Goal: Navigation & Orientation: Find specific page/section

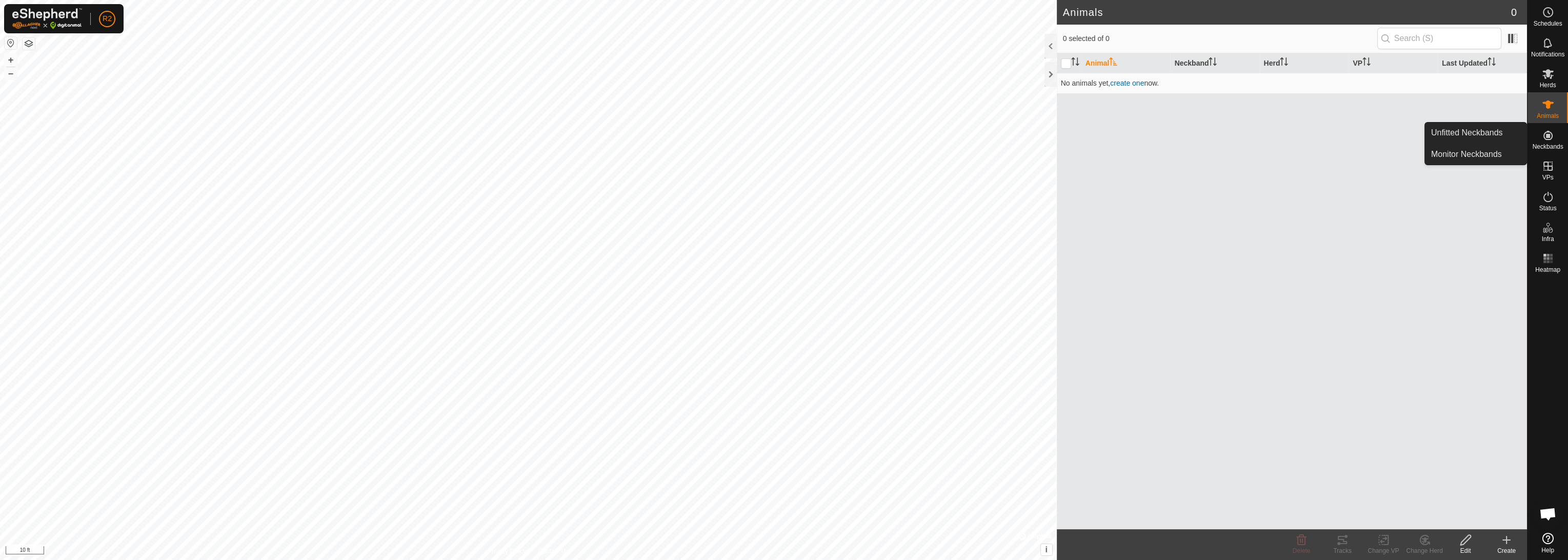
click at [1545, 147] on span "Neckbands" at bounding box center [1547, 147] width 31 height 6
click at [1432, 135] on link "Unfitted Neckbands" at bounding box center [1476, 133] width 101 height 21
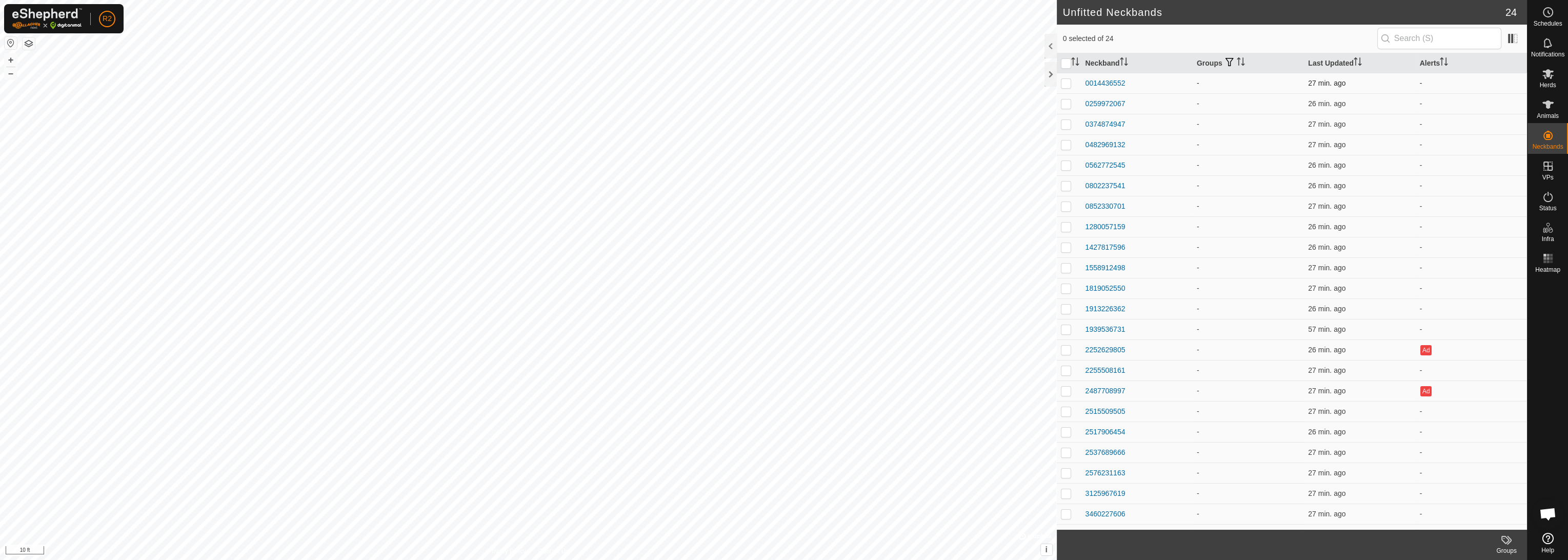
click at [1113, 75] on td "0014436552" at bounding box center [1137, 83] width 111 height 21
click at [1113, 83] on div "0014436552" at bounding box center [1105, 84] width 40 height 11
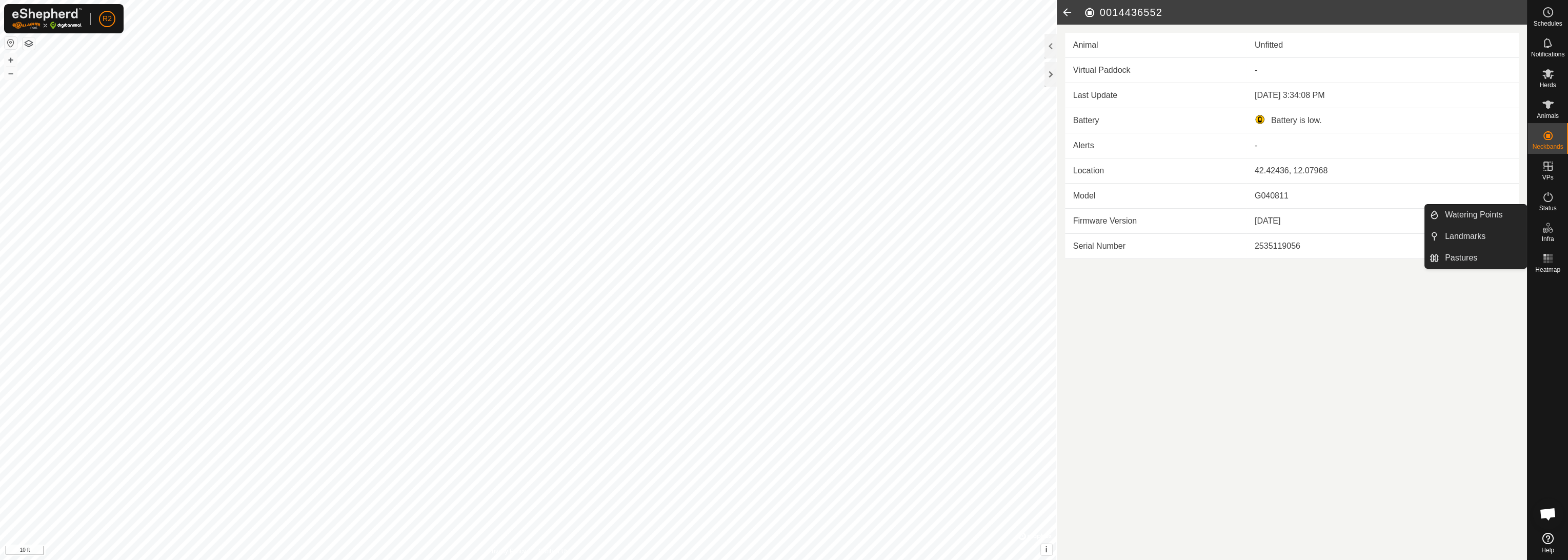
click at [1067, 13] on icon at bounding box center [1067, 12] width 21 height 25
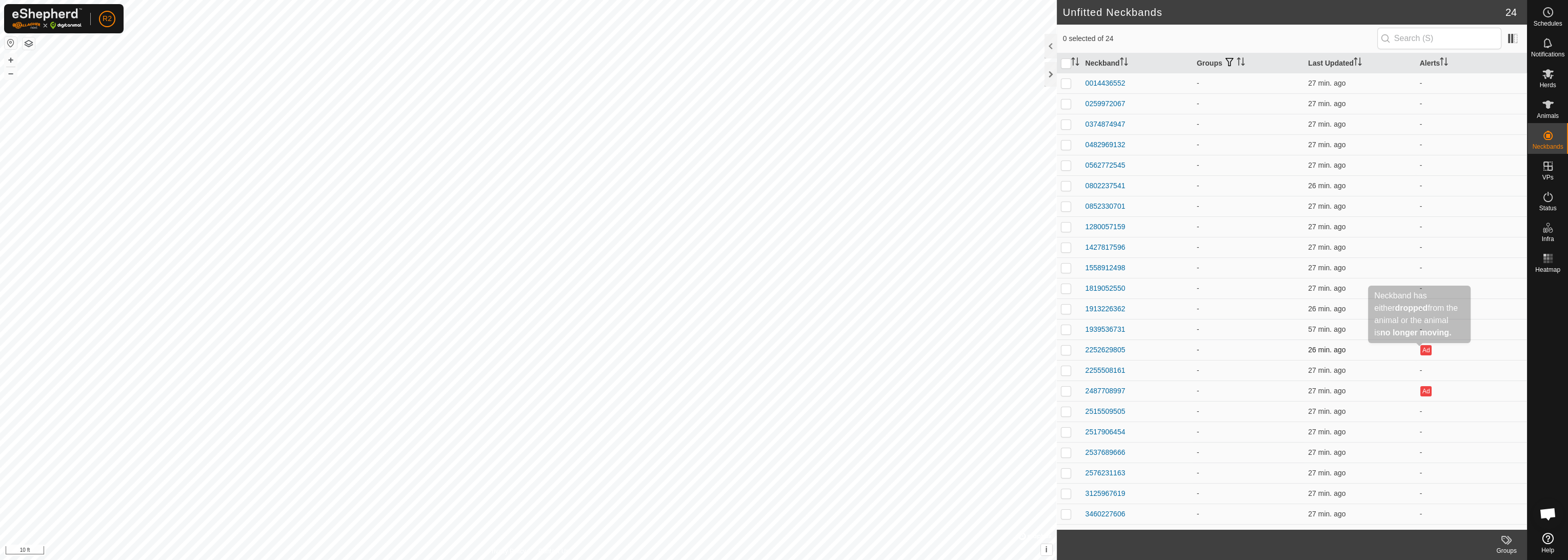
click at [1420, 352] on button "Ad" at bounding box center [1426, 350] width 11 height 10
click at [1091, 347] on div "2252629805" at bounding box center [1105, 350] width 40 height 11
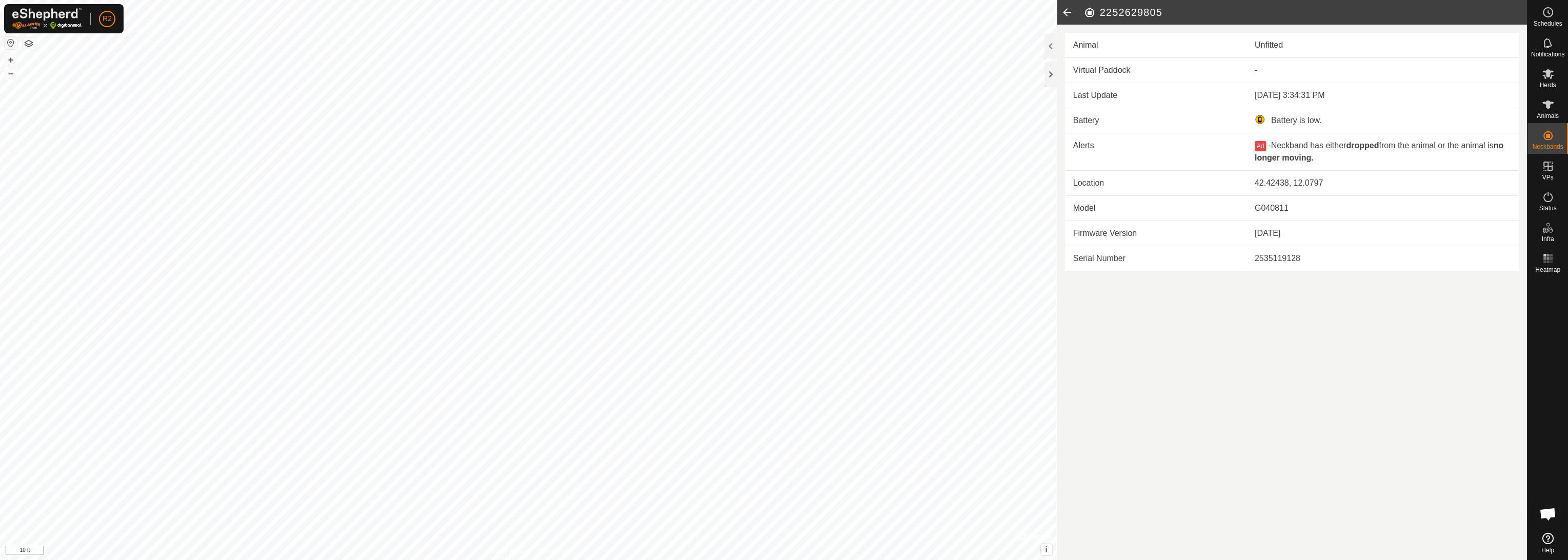
click at [1259, 142] on button "Ad" at bounding box center [1260, 146] width 11 height 10
click at [1315, 156] on b "no longer moving." at bounding box center [1378, 151] width 249 height 21
drag, startPoint x: 1328, startPoint y: 155, endPoint x: 1275, endPoint y: 140, distance: 55.1
click at [1275, 140] on div "Ad - Neckband has either dropped from the animal or the animal is no longer mov…" at bounding box center [1382, 152] width 256 height 25
click at [1275, 141] on span "Neckband has either dropped from the animal or the animal is no longer moving." at bounding box center [1378, 151] width 249 height 21
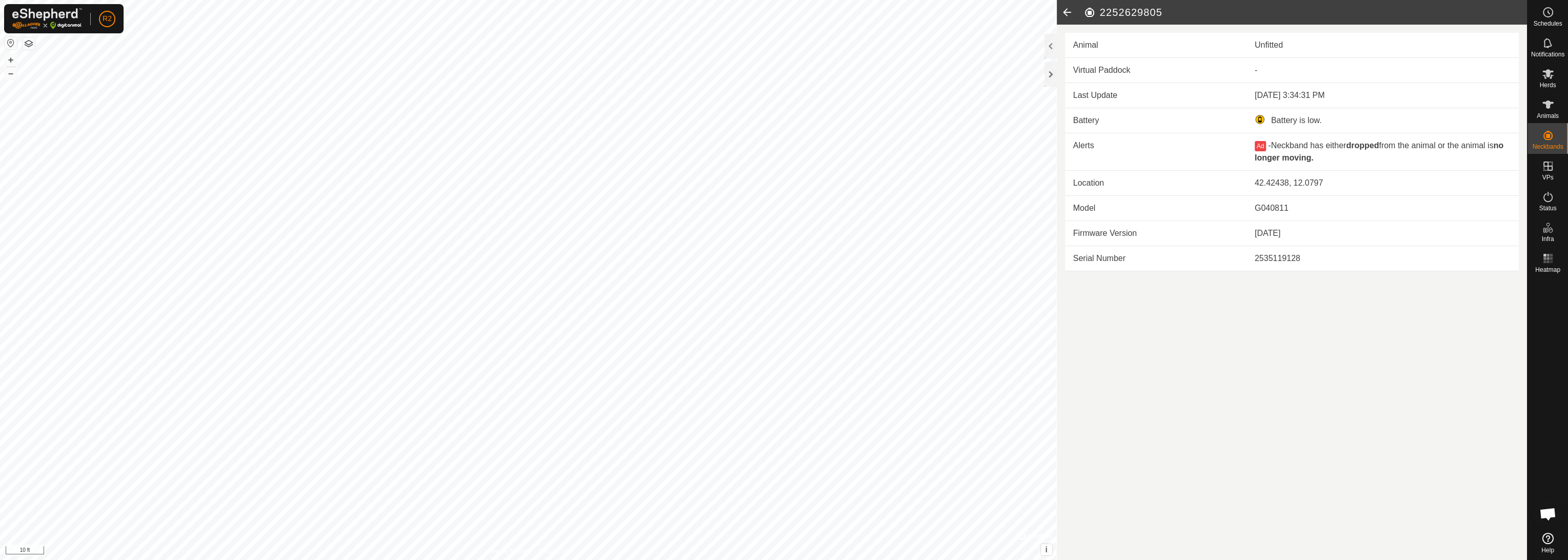
click at [1285, 153] on b "no longer moving." at bounding box center [1378, 151] width 249 height 21
drag, startPoint x: 1278, startPoint y: 141, endPoint x: 1328, endPoint y: 160, distance: 53.5
click at [1328, 160] on div "Ad - Neckband has either dropped from the animal or the animal is no longer mov…" at bounding box center [1382, 152] width 256 height 25
click at [1328, 160] on div "Ad - Neckband has either dropped from the animal or the animal is no longer mov…" at bounding box center [1382, 152] width 256 height 25
click at [1050, 550] on button "i" at bounding box center [1046, 550] width 11 height 11
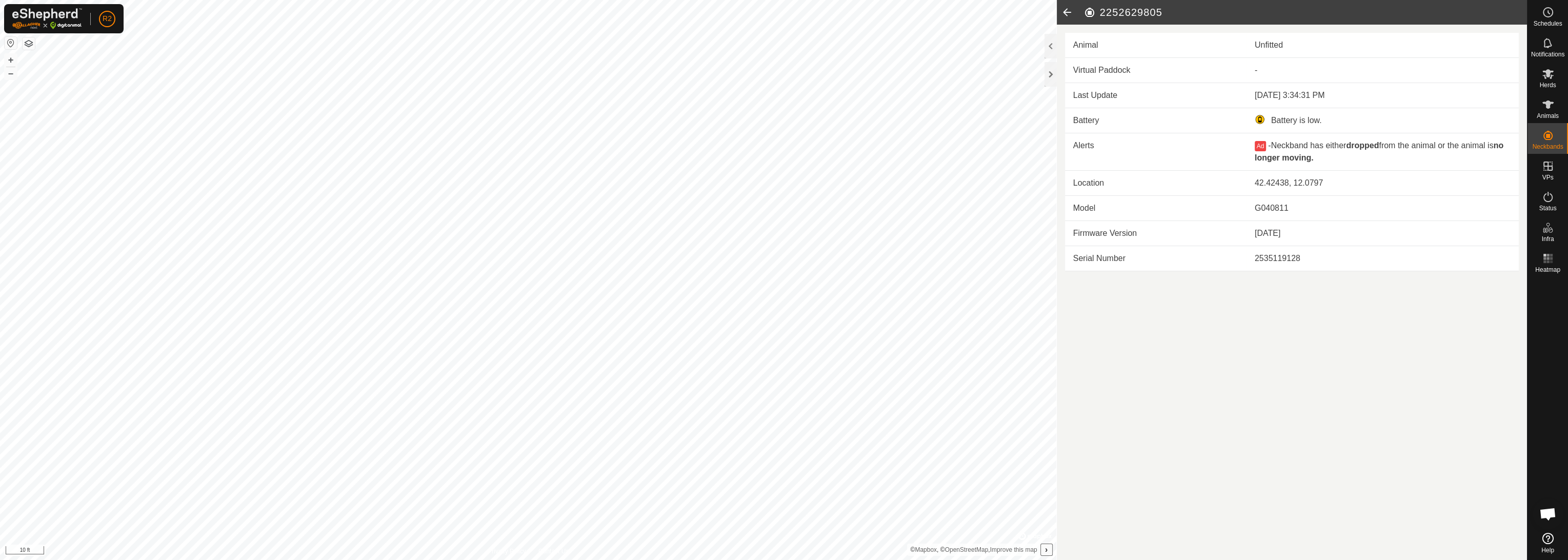
click at [1050, 550] on button "›" at bounding box center [1046, 550] width 11 height 11
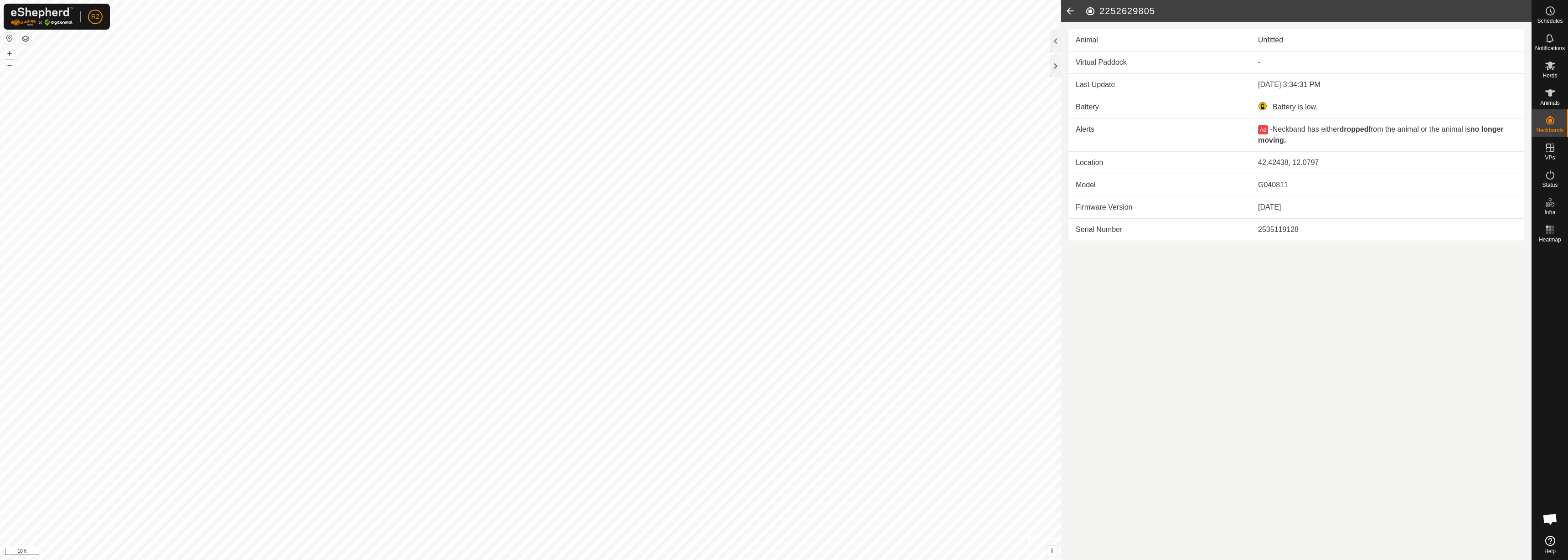
drag, startPoint x: 1325, startPoint y: 1, endPoint x: 1294, endPoint y: 351, distance: 351.4
click at [1294, 351] on article "2252629805 Animal Unfitted Virtual Paddock - Last Update [DATE] 3:34:31 PM Batt…" at bounding box center [1296, 280] width 471 height 560
click at [1067, 1] on icon at bounding box center [1070, 11] width 18 height 22
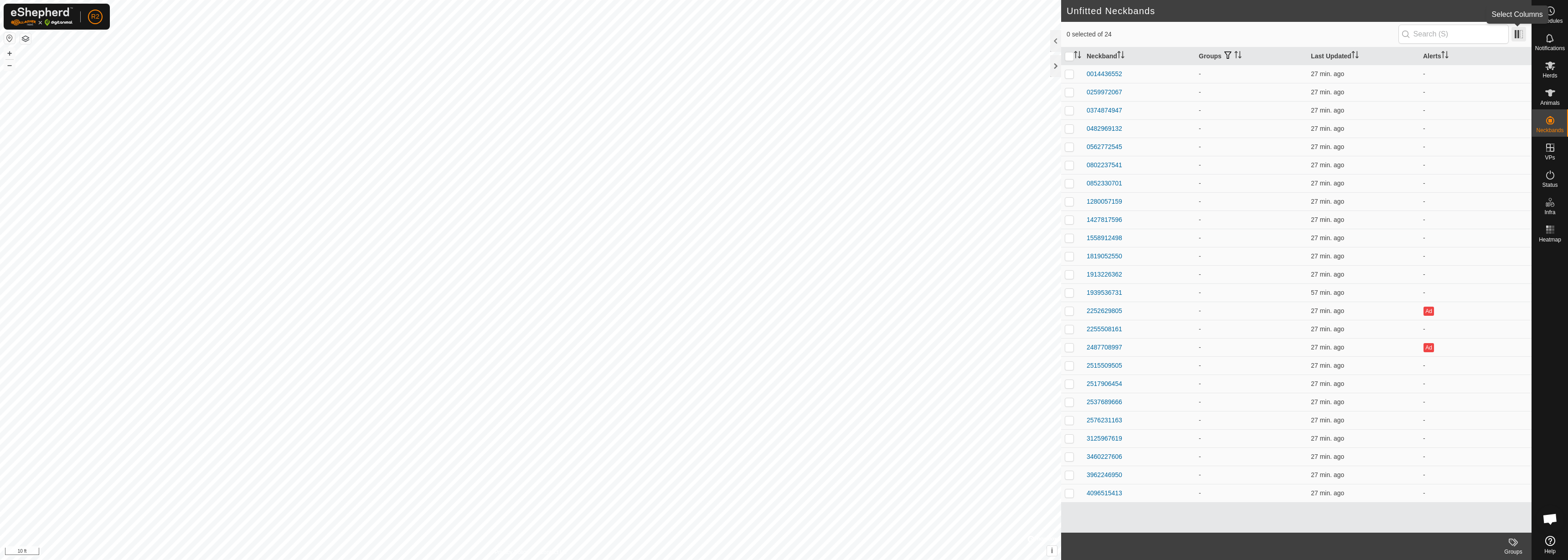
click at [1393, 35] on span at bounding box center [1519, 34] width 15 height 15
click at [1393, 77] on li "VP" at bounding box center [1471, 81] width 105 height 18
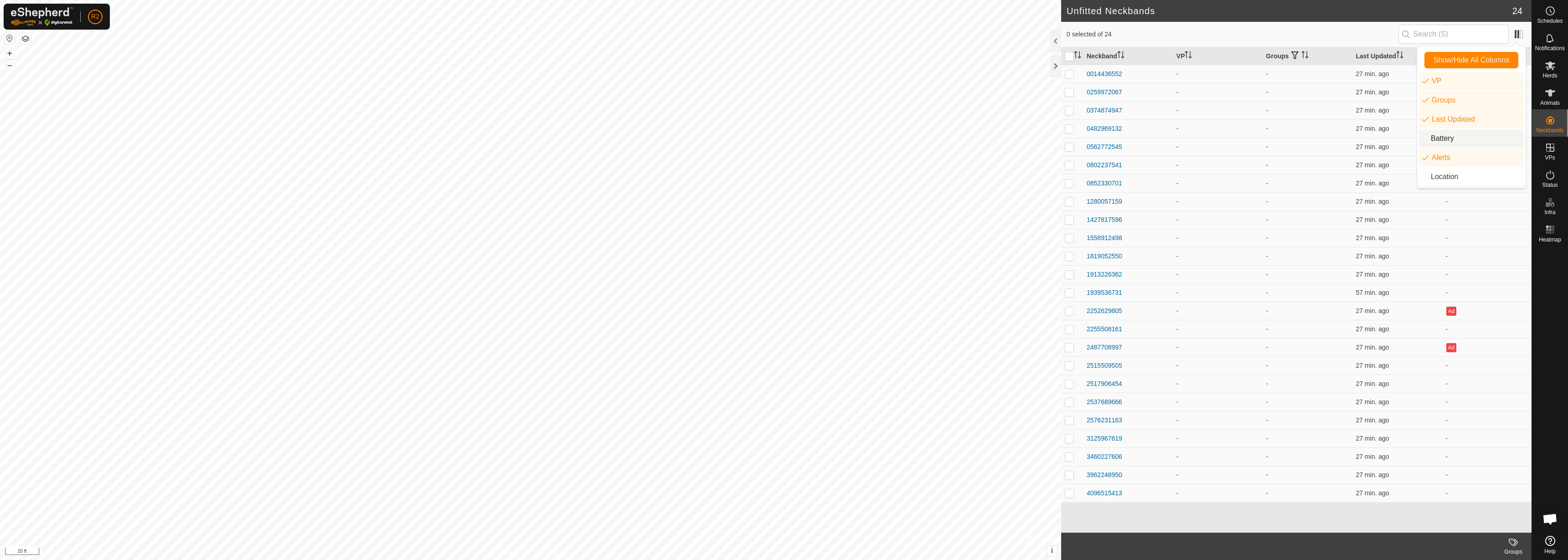
click at [1393, 135] on li "Battery" at bounding box center [1471, 139] width 105 height 18
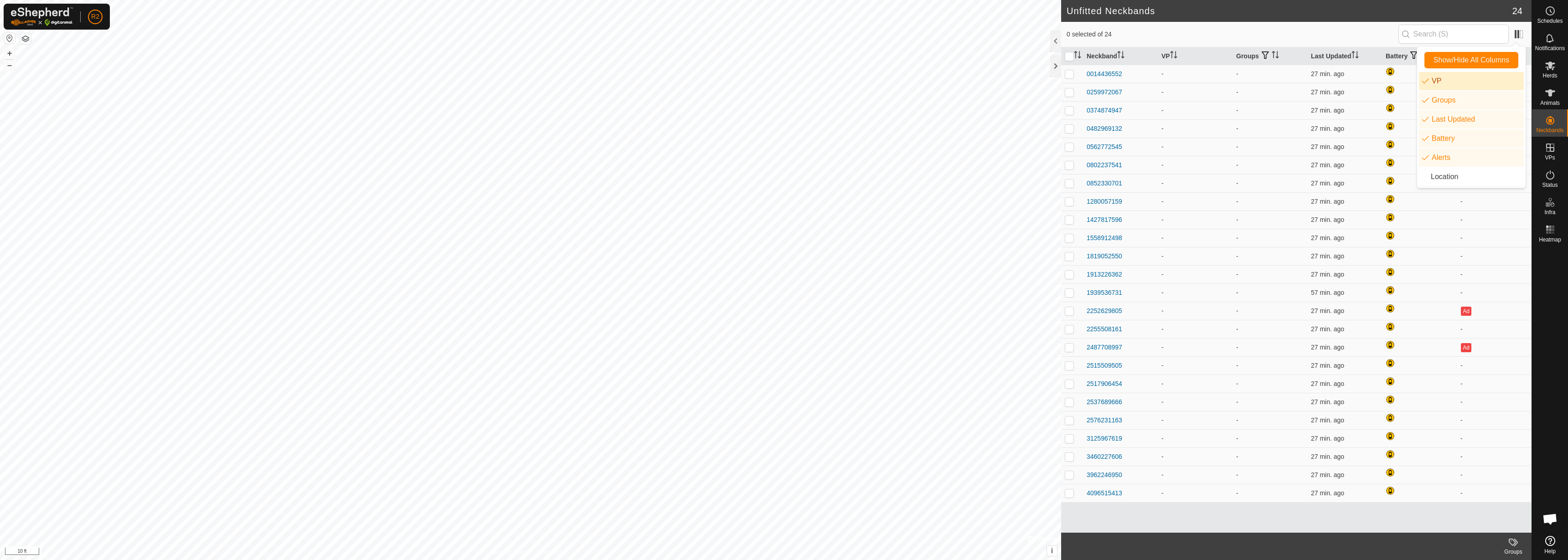
click at [1393, 81] on li "VP" at bounding box center [1471, 81] width 105 height 18
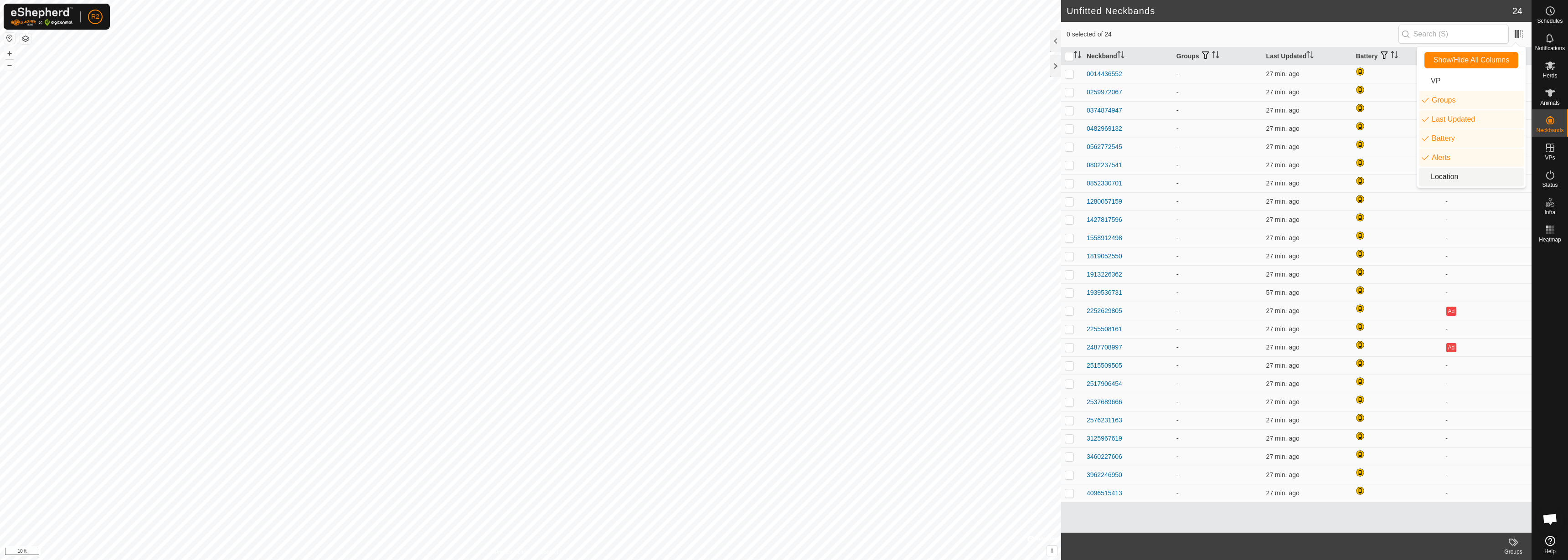
click at [1393, 175] on li "Location" at bounding box center [1471, 177] width 105 height 18
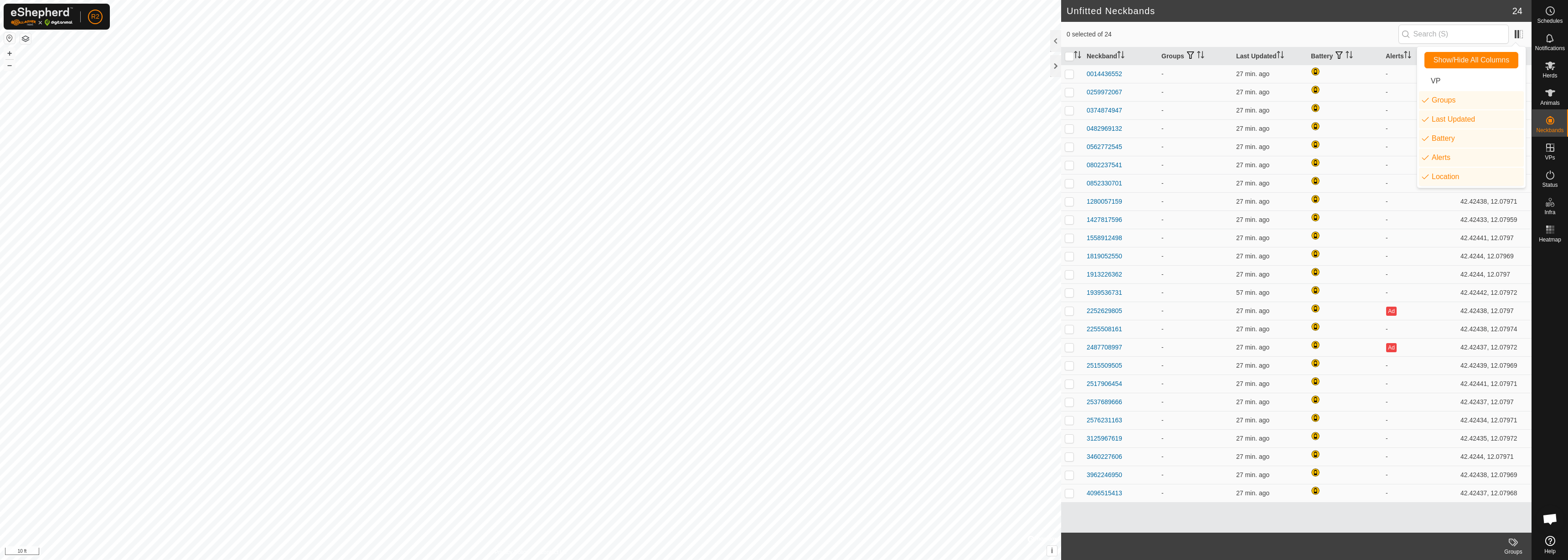
click at [1255, 33] on span "0 selected of 24" at bounding box center [1232, 35] width 332 height 10
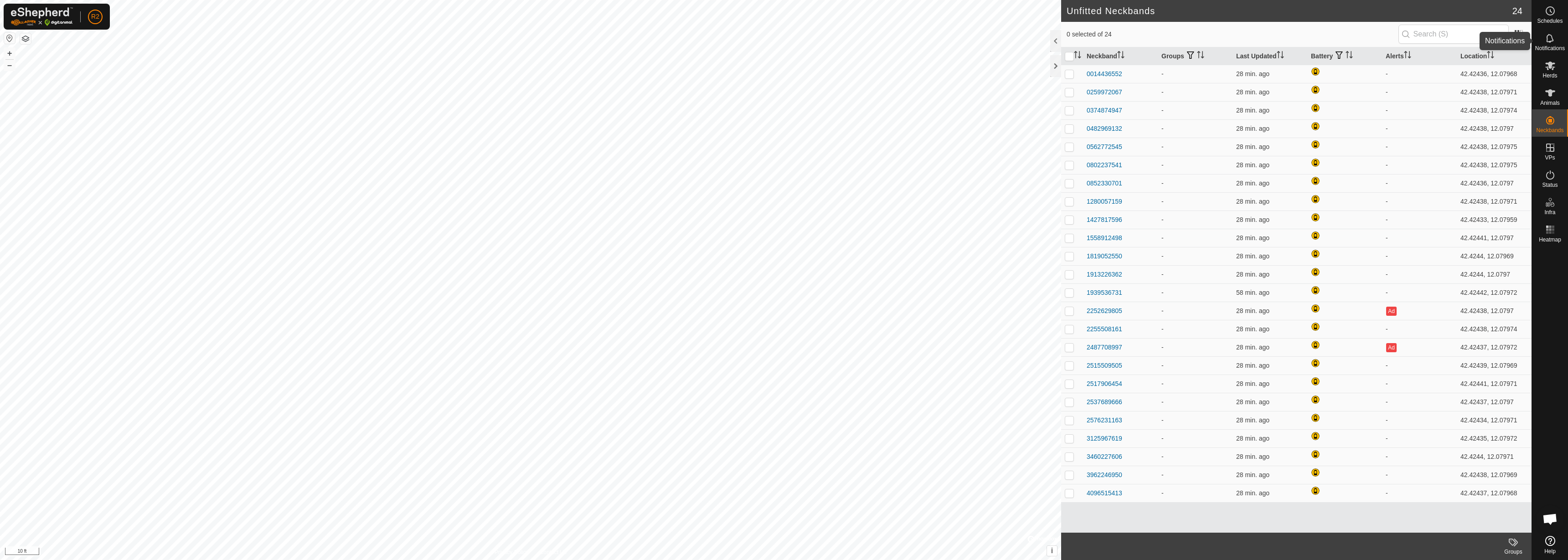
click at [1393, 43] on icon at bounding box center [1550, 38] width 11 height 11
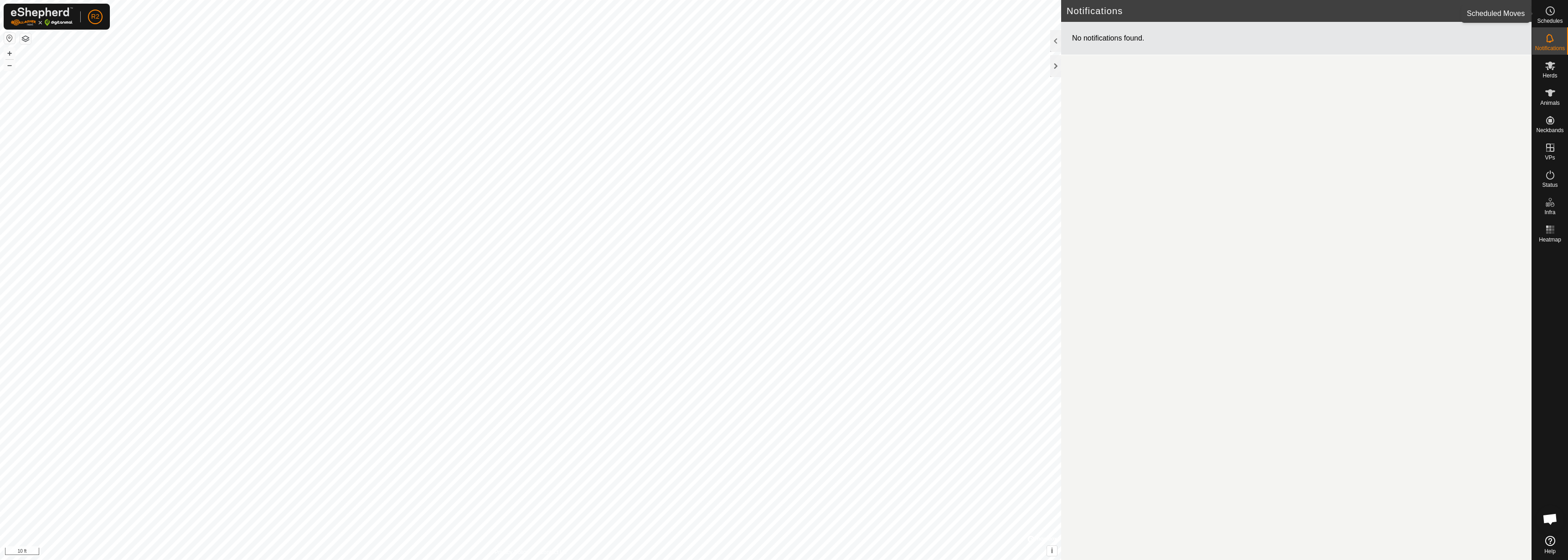
click at [1393, 19] on span "Schedules" at bounding box center [1550, 21] width 26 height 5
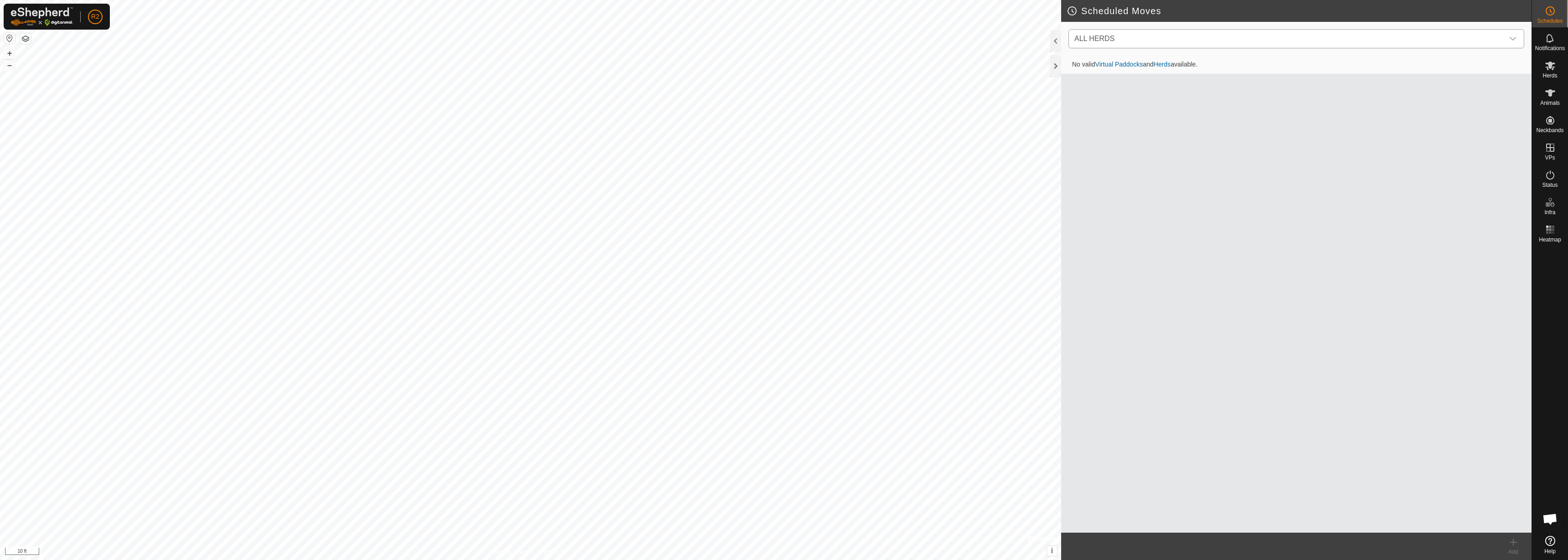
click at [1351, 44] on span "ALL HERDS" at bounding box center [1287, 39] width 433 height 18
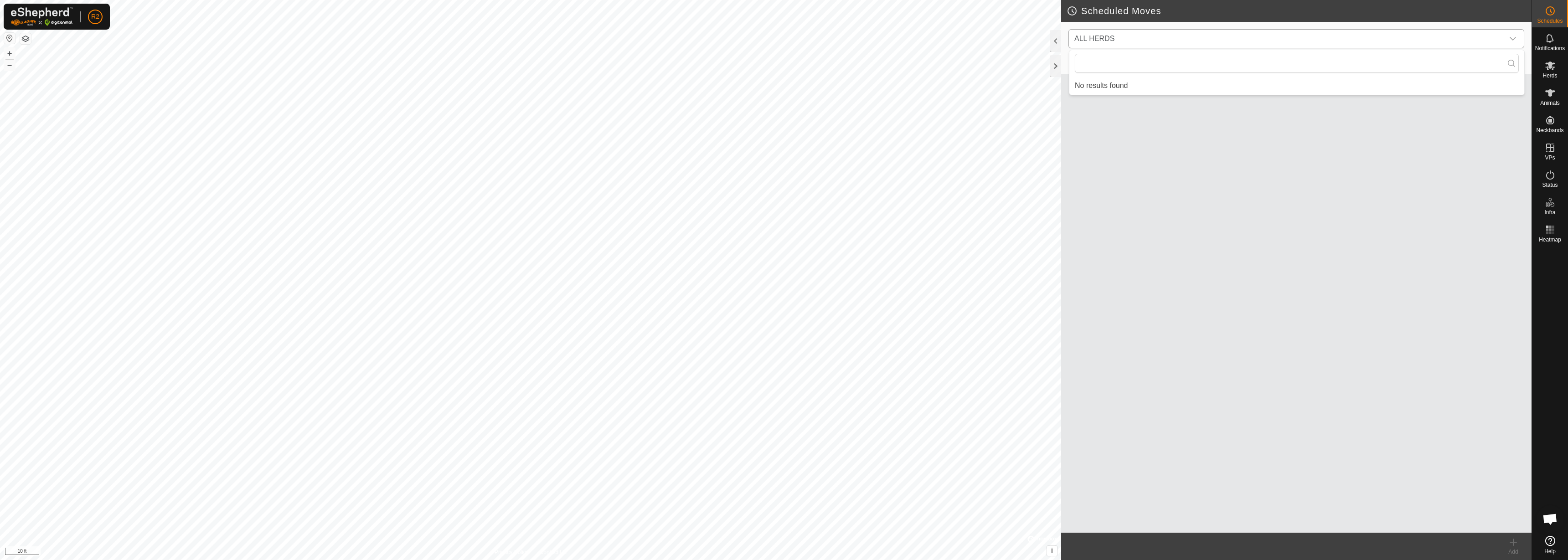
click at [1351, 44] on span "ALL HERDS" at bounding box center [1287, 39] width 433 height 18
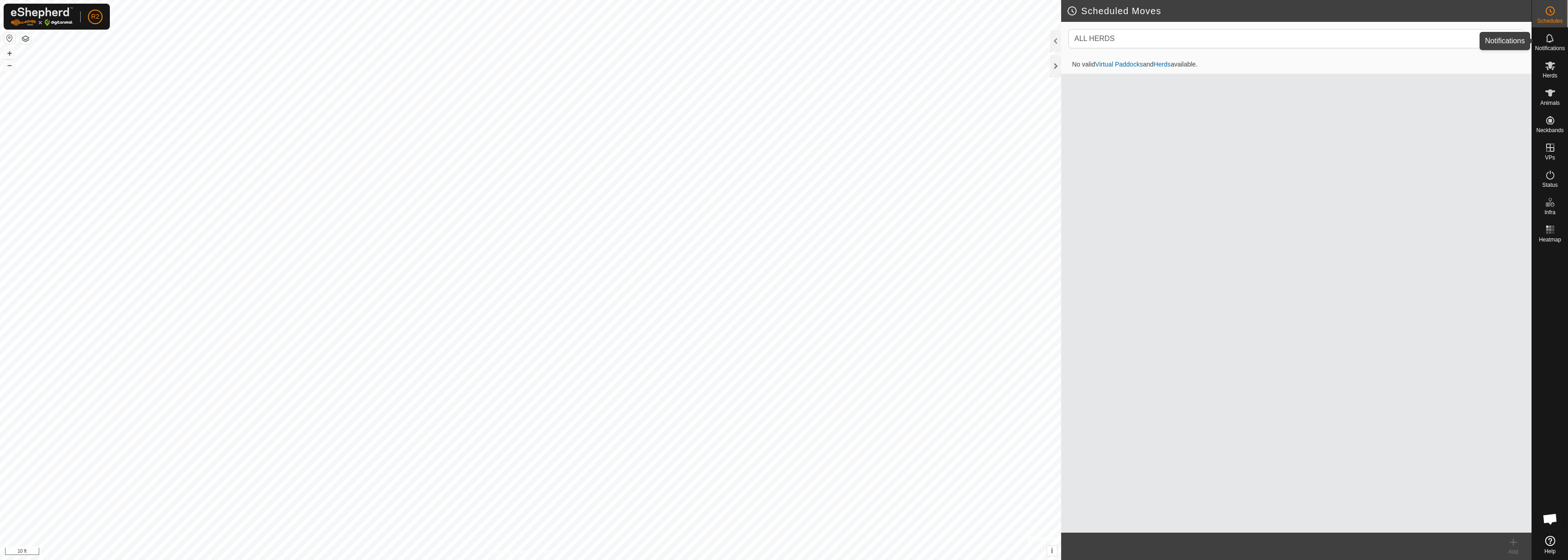
click at [1393, 41] on icon at bounding box center [1550, 38] width 11 height 11
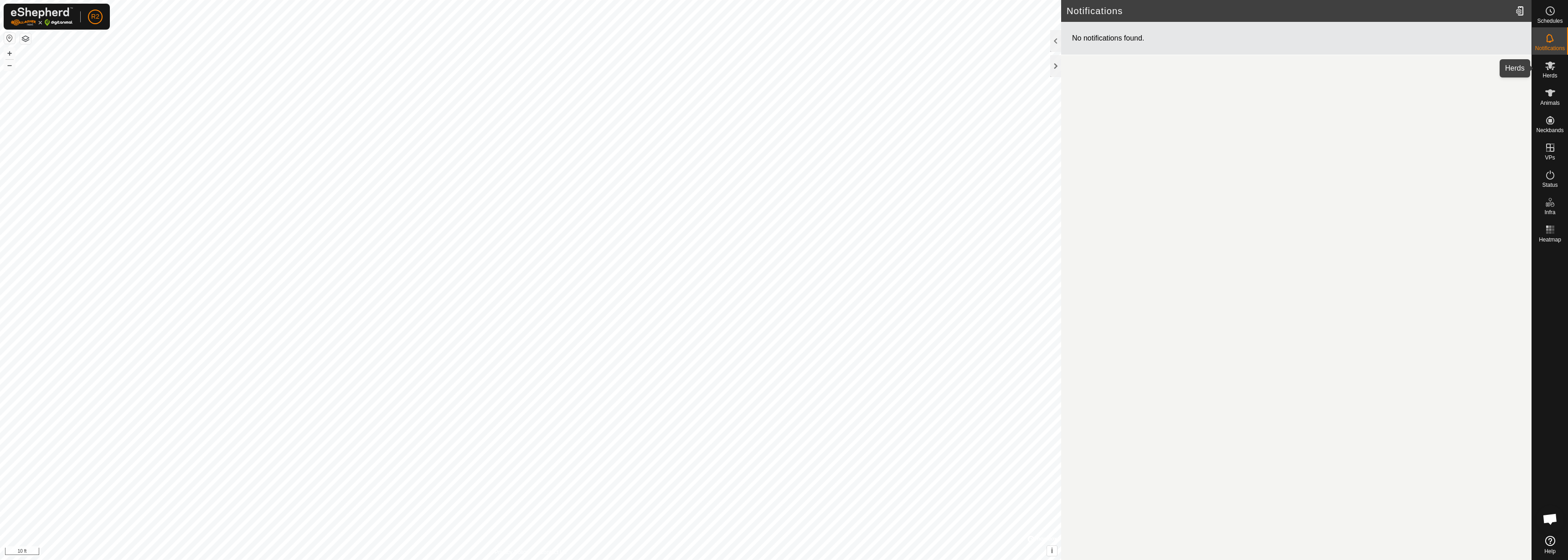
click at [1393, 69] on icon at bounding box center [1550, 66] width 11 height 11
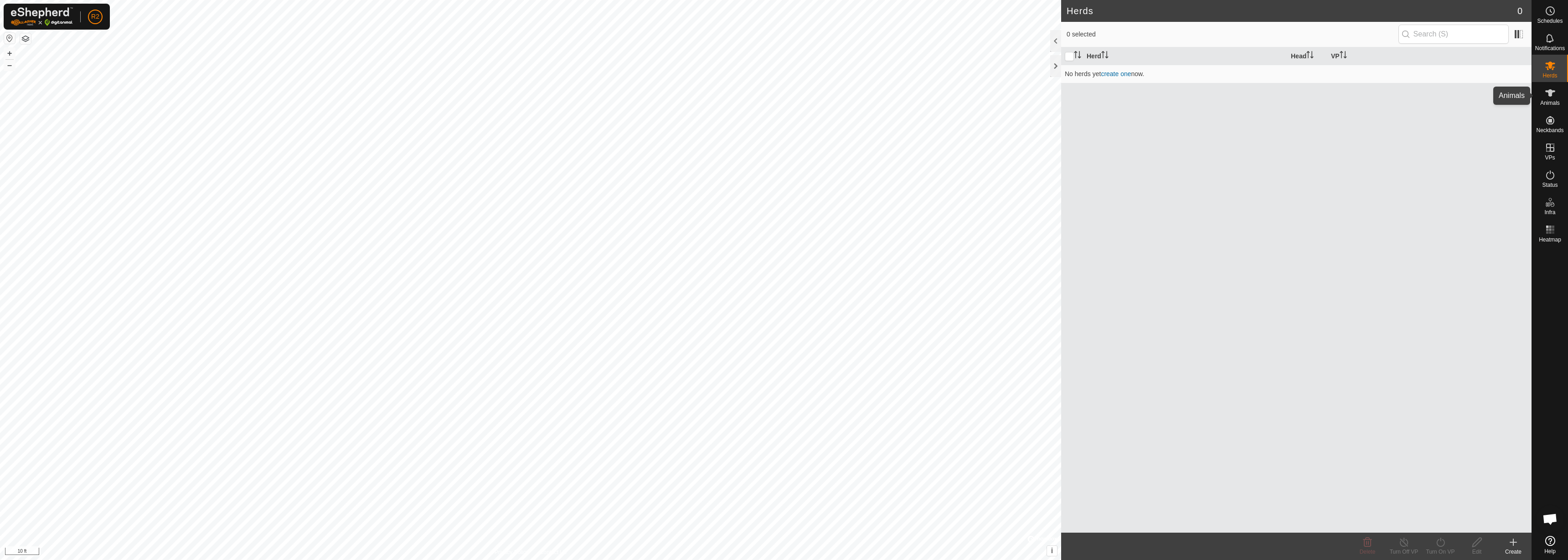
click at [1393, 98] on icon at bounding box center [1550, 93] width 11 height 11
click at [1393, 71] on div "Herds" at bounding box center [1550, 68] width 36 height 27
click at [1393, 41] on span at bounding box center [1519, 34] width 15 height 15
click at [1393, 32] on span at bounding box center [1519, 34] width 15 height 15
click at [1393, 91] on icon at bounding box center [1550, 93] width 10 height 7
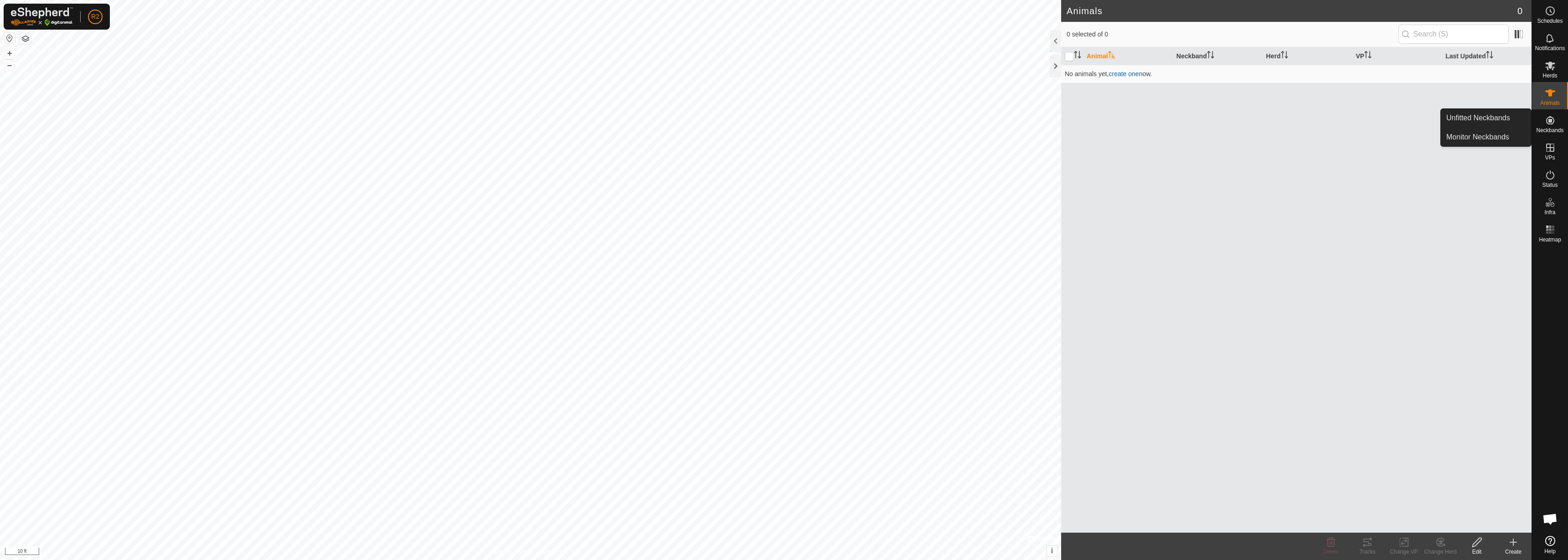
click at [1393, 121] on icon at bounding box center [1550, 120] width 8 height 8
click at [1393, 144] on link "Monitor Neckbands" at bounding box center [1486, 137] width 90 height 18
click at [1393, 120] on link "Unfitted Neckbands" at bounding box center [1486, 118] width 90 height 18
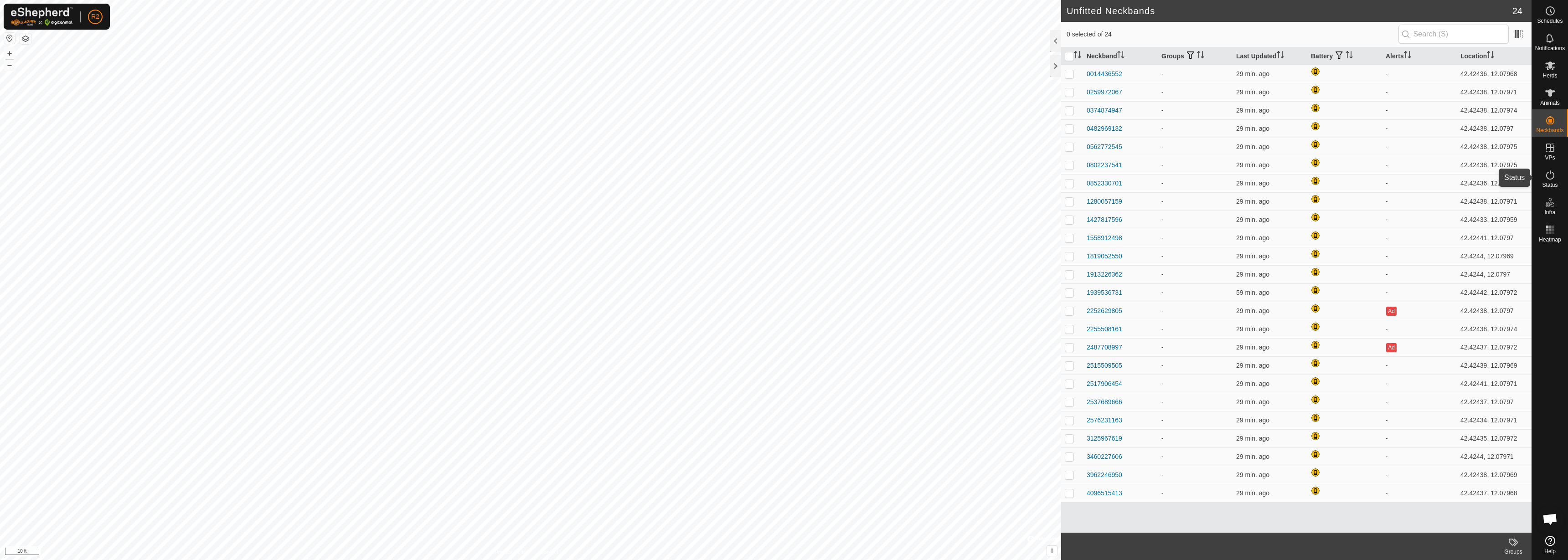
click at [1393, 181] on es-activation-svg-icon at bounding box center [1550, 175] width 16 height 15
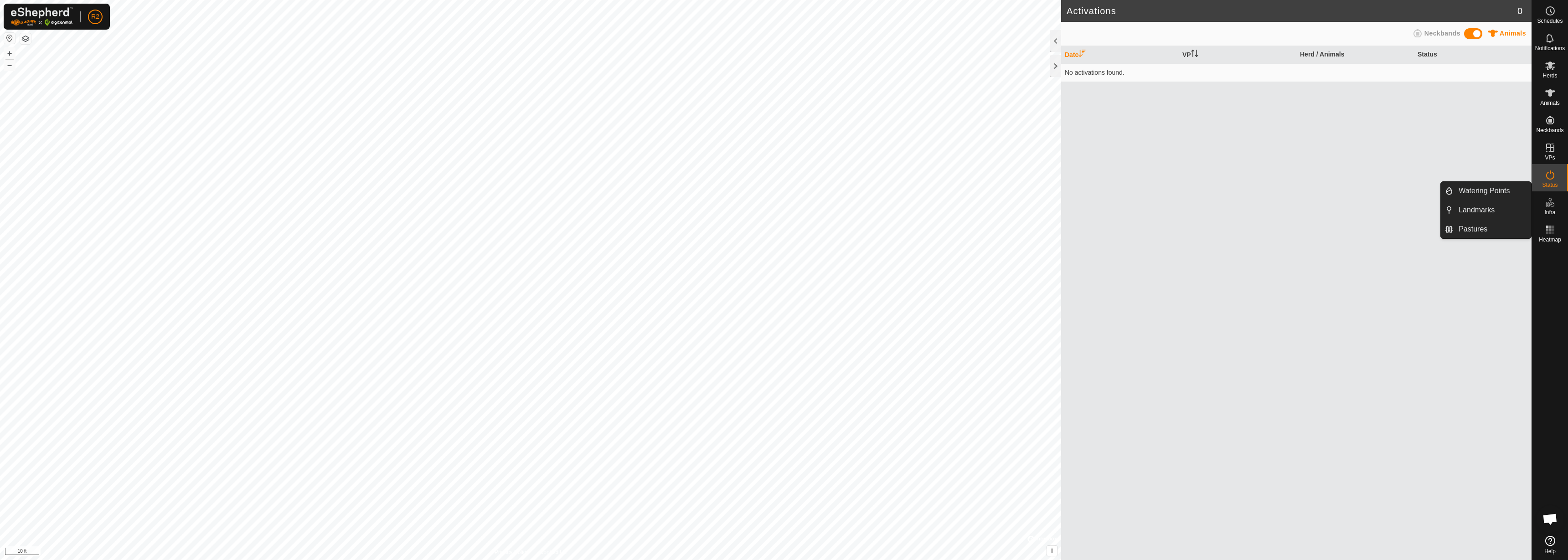
click at [1393, 207] on icon at bounding box center [1550, 202] width 11 height 11
click at [1393, 208] on es-infrastructure-svg-icon at bounding box center [1550, 203] width 16 height 15
click at [1393, 229] on link "Pastures" at bounding box center [1492, 229] width 78 height 18
